Goal: Information Seeking & Learning: Understand process/instructions

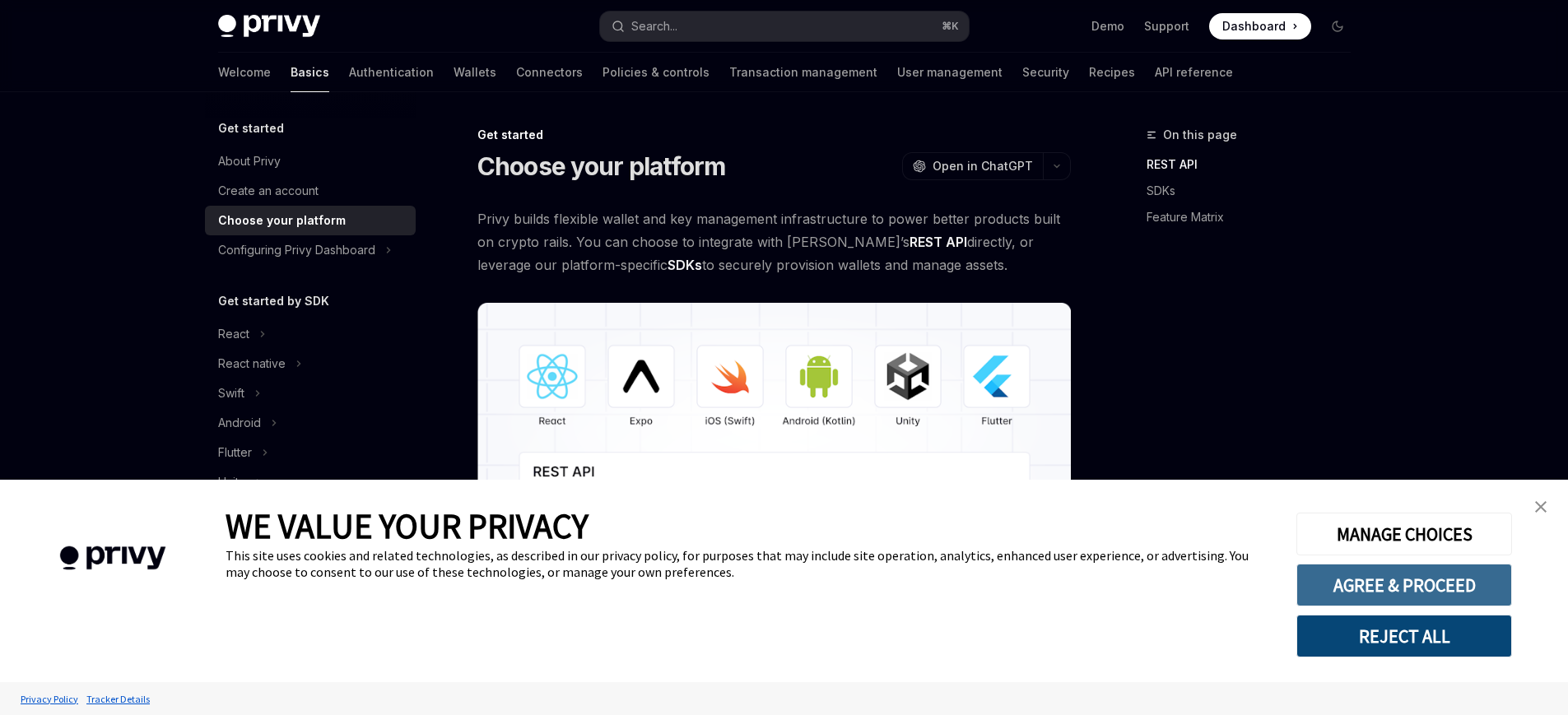
click at [1409, 591] on button "AGREE & PROCEED" at bounding box center [1404, 585] width 216 height 43
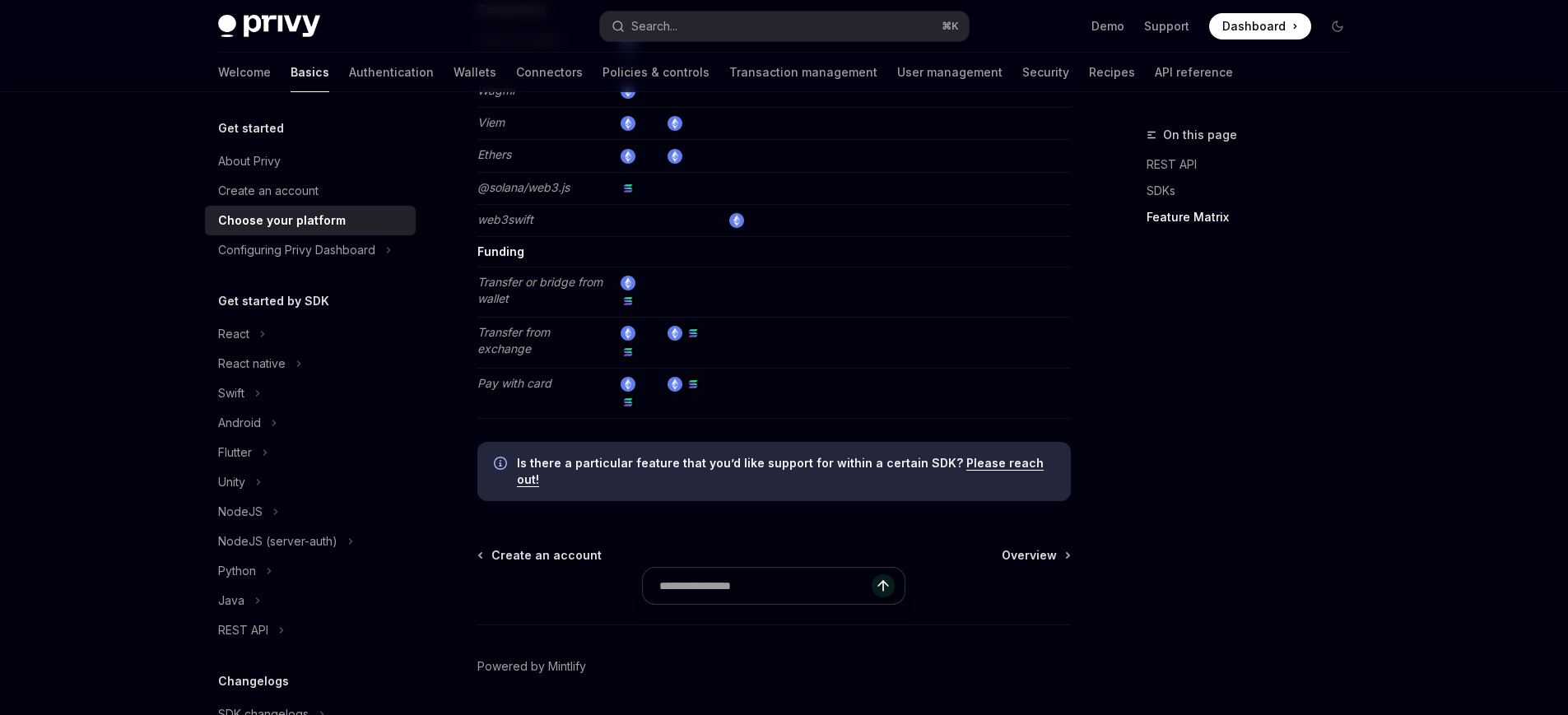
scroll to position [3151, 0]
